Goal: Task Accomplishment & Management: Use online tool/utility

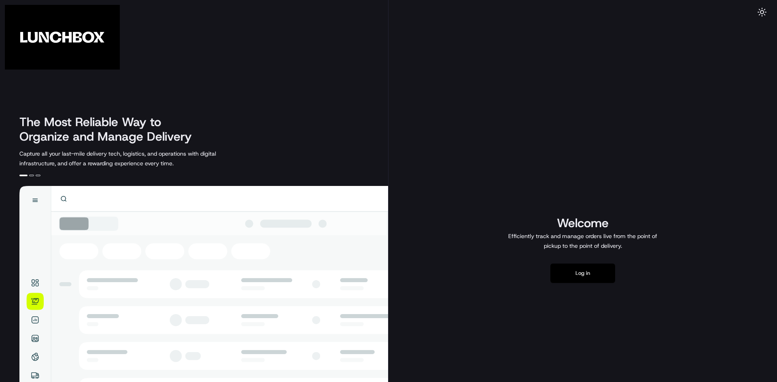
click at [589, 278] on button "Log in" at bounding box center [582, 273] width 65 height 19
